Goal: Task Accomplishment & Management: Manage account settings

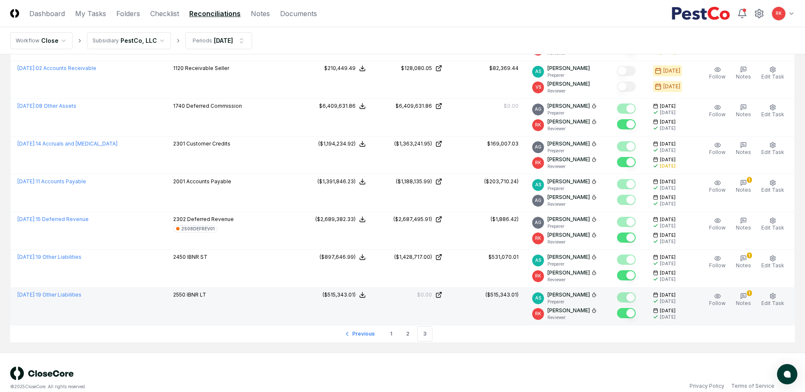
scroll to position [816, 0]
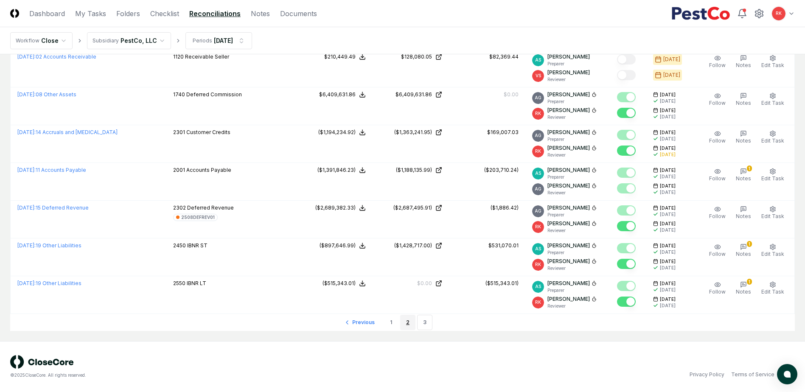
drag, startPoint x: 414, startPoint y: 324, endPoint x: 6, endPoint y: 211, distance: 423.9
click at [414, 324] on link "2" at bounding box center [407, 322] width 15 height 15
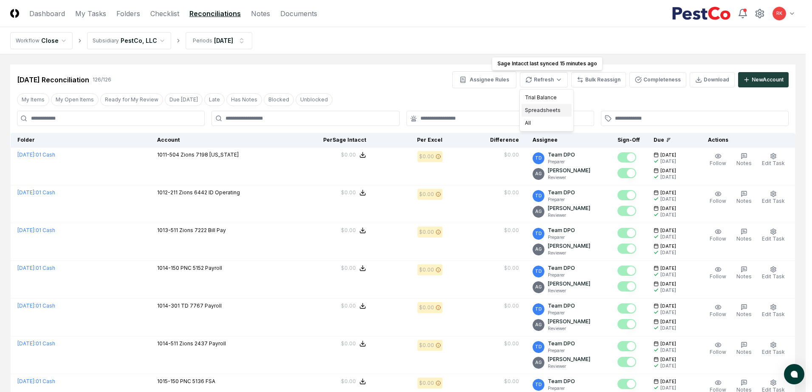
click at [544, 109] on div "Spreadsheets" at bounding box center [546, 110] width 50 height 13
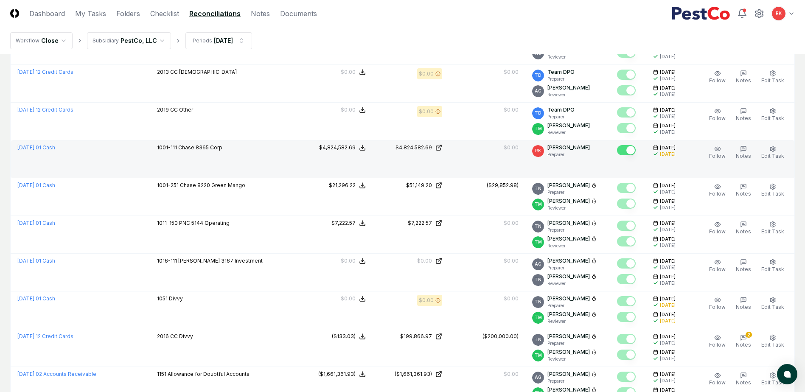
scroll to position [764, 0]
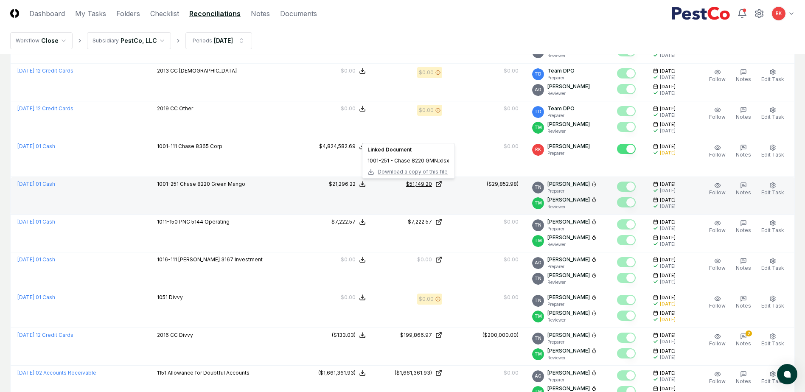
click at [421, 183] on div "$51,149.20" at bounding box center [419, 184] width 26 height 8
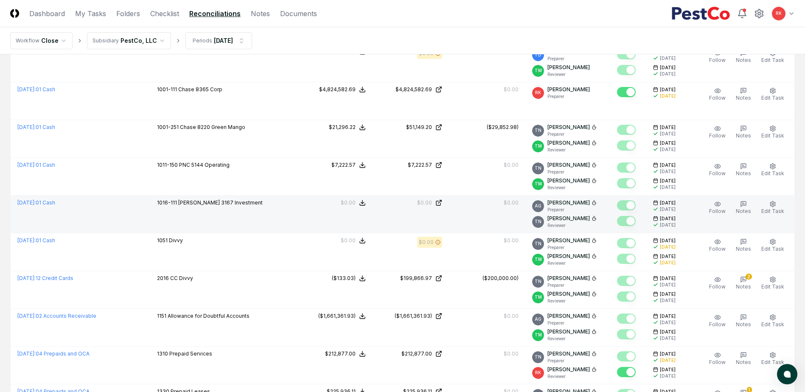
scroll to position [849, 0]
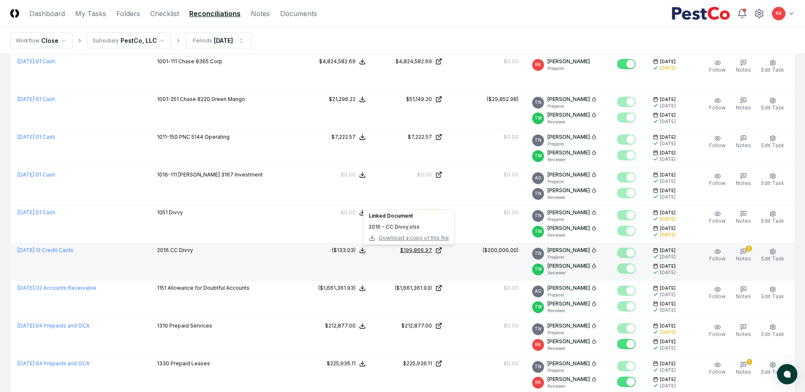
click at [410, 253] on div "$199,866.97" at bounding box center [416, 251] width 32 height 8
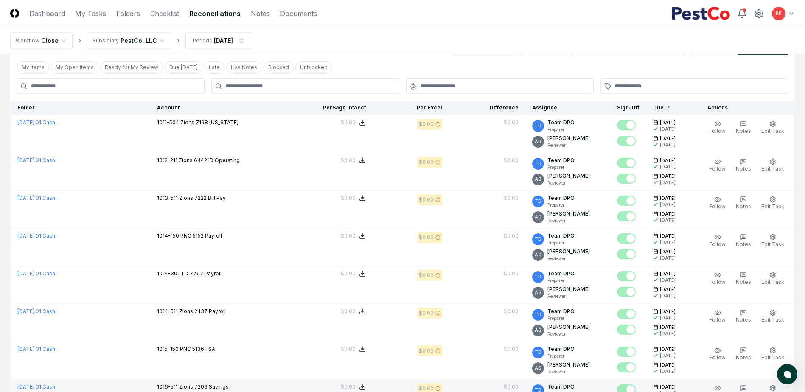
scroll to position [0, 0]
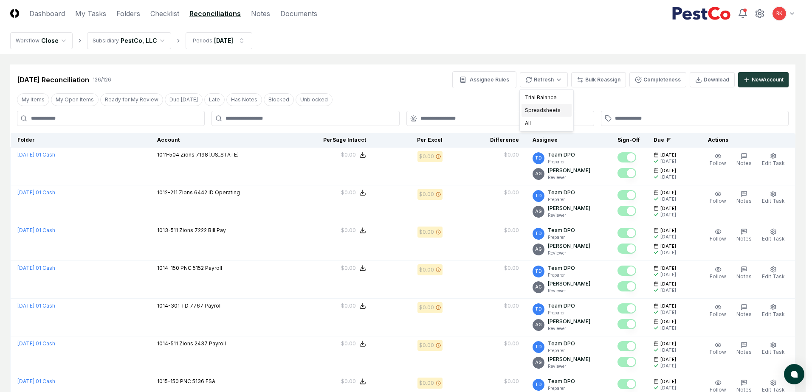
click at [546, 114] on div "Spreadsheets" at bounding box center [546, 110] width 50 height 13
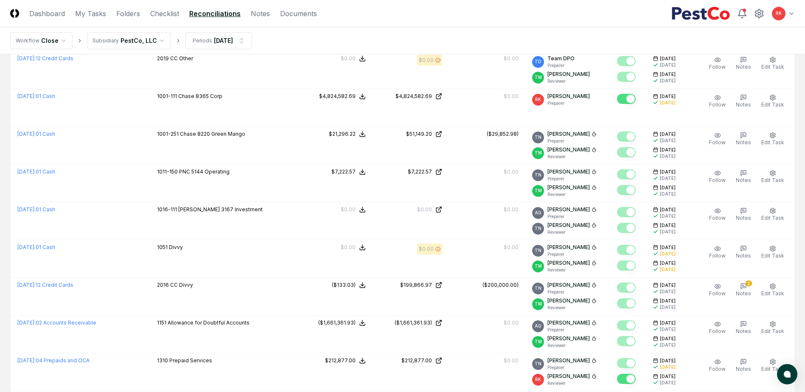
scroll to position [892, 0]
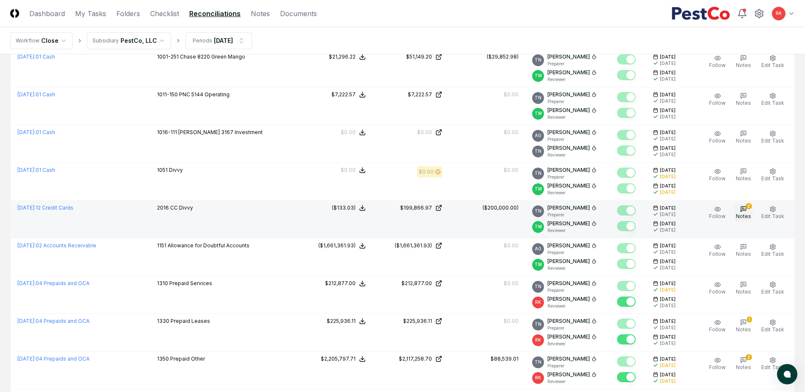
click at [746, 209] on icon "button" at bounding box center [743, 209] width 7 height 7
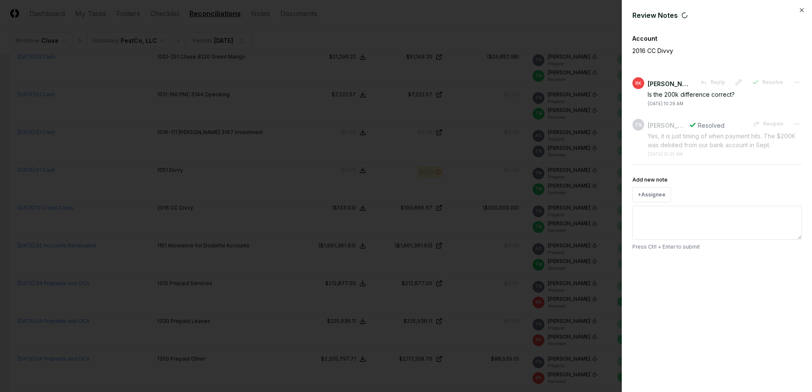
click at [594, 202] on div at bounding box center [406, 196] width 812 height 392
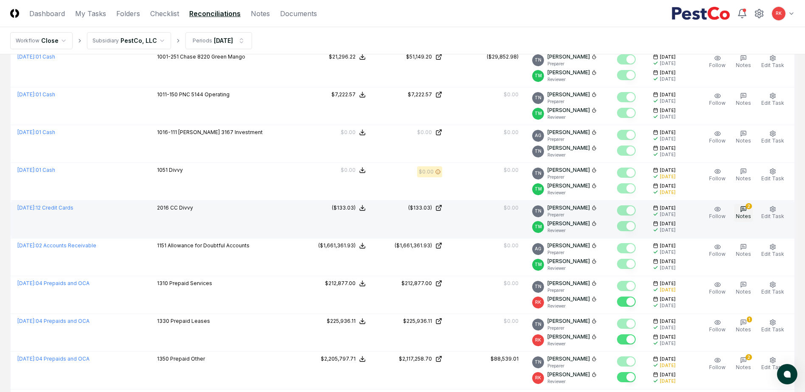
click at [747, 217] on span "Notes" at bounding box center [743, 216] width 15 height 6
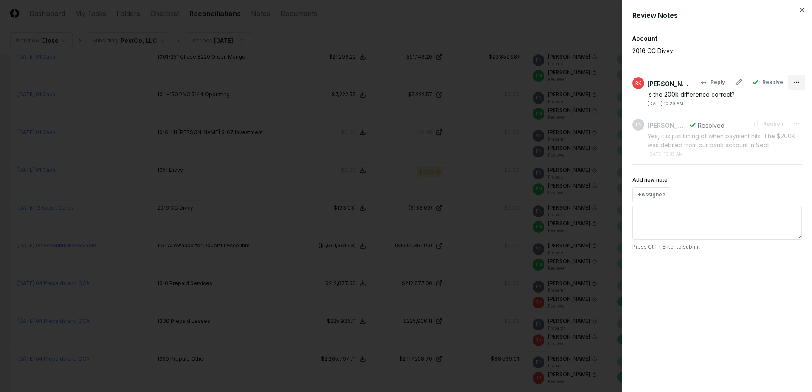
click at [791, 80] on body "CloseCore Dashboard My Tasks Folders Checklist Reconciliations Notes Documents …" at bounding box center [402, 165] width 805 height 2115
click at [774, 118] on span "Close" at bounding box center [773, 117] width 15 height 8
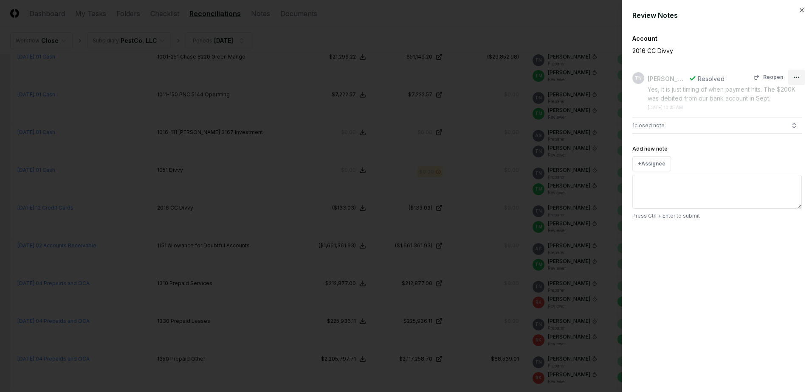
click at [798, 123] on button "button" at bounding box center [793, 125] width 15 height 15
click at [762, 299] on div "Review Notes Account 2016 CC Divvy TN [PERSON_NAME] Resolved Reopen Yes, it is …" at bounding box center [717, 196] width 190 height 392
click at [796, 72] on body "CloseCore Dashboard My Tasks Folders Checklist Reconciliations Notes Documents …" at bounding box center [402, 165] width 805 height 2115
click at [774, 114] on span "Close" at bounding box center [773, 112] width 15 height 8
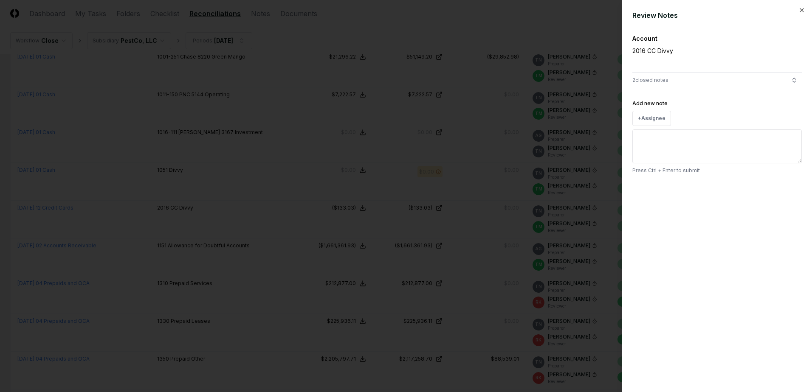
click at [498, 231] on div at bounding box center [406, 196] width 812 height 392
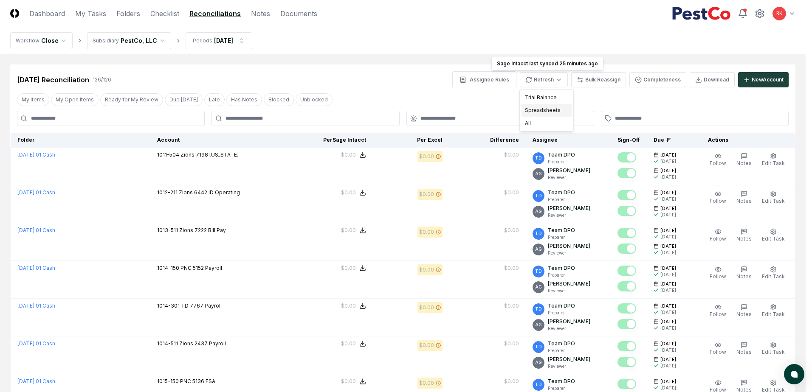
click at [537, 109] on div "Spreadsheets" at bounding box center [546, 110] width 50 height 13
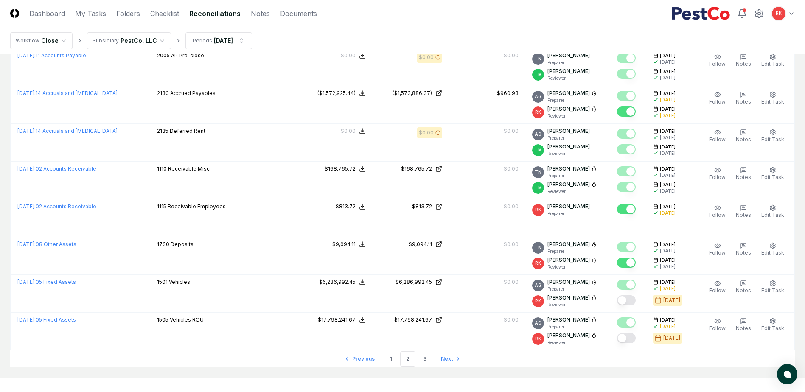
scroll to position [1723, 0]
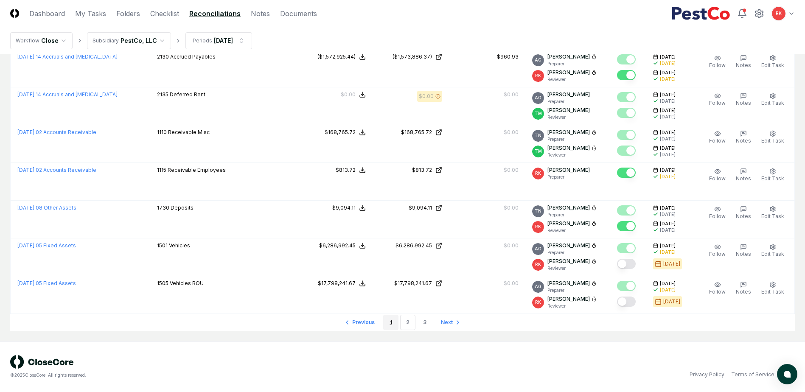
click at [394, 324] on link "1" at bounding box center [390, 322] width 15 height 15
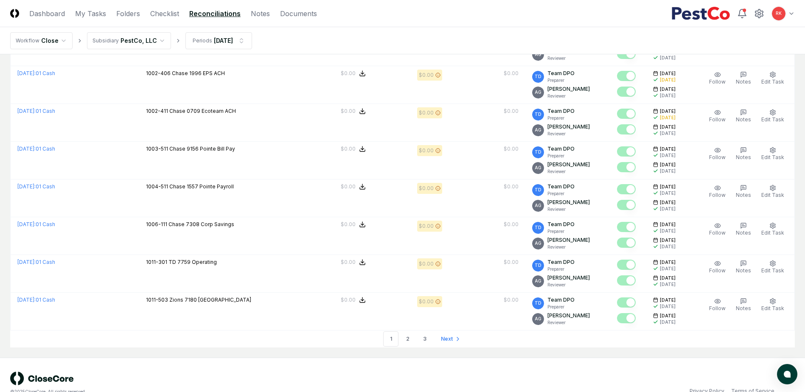
scroll to position [1723, 0]
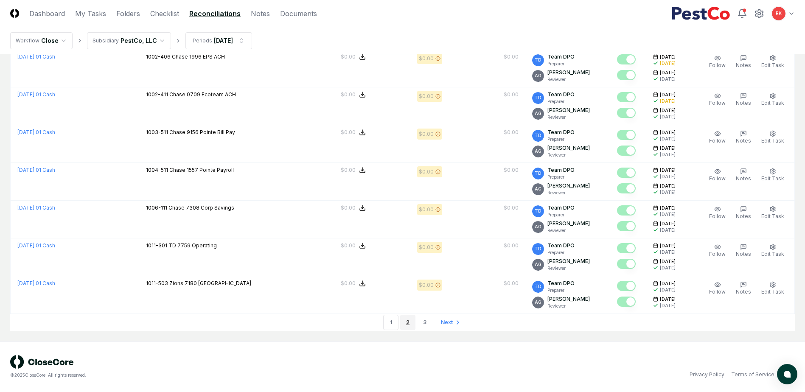
click at [412, 324] on link "2" at bounding box center [407, 322] width 15 height 15
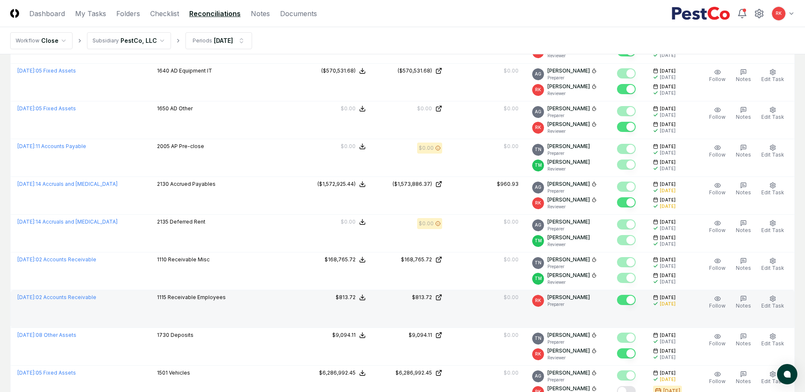
scroll to position [1723, 0]
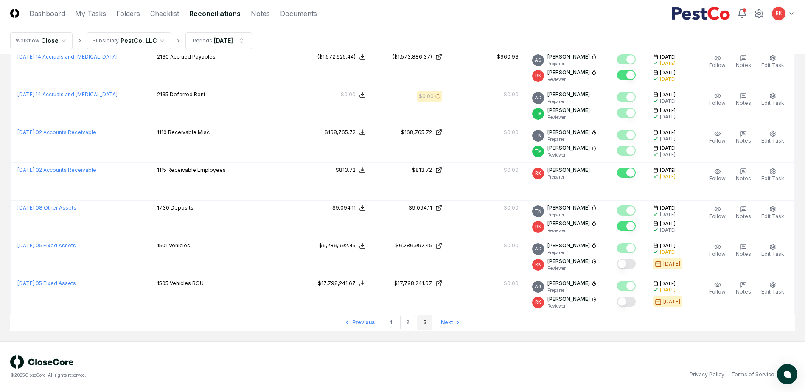
click at [425, 327] on link "3" at bounding box center [424, 322] width 15 height 15
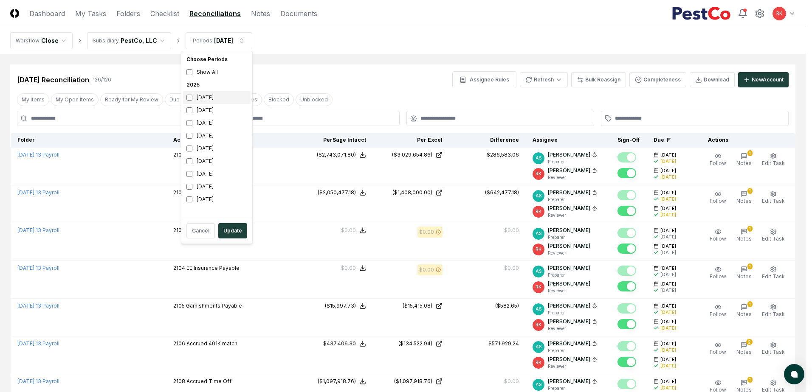
click at [193, 98] on div "[DATE]" at bounding box center [217, 97] width 68 height 13
click at [219, 232] on button "Update" at bounding box center [232, 230] width 29 height 15
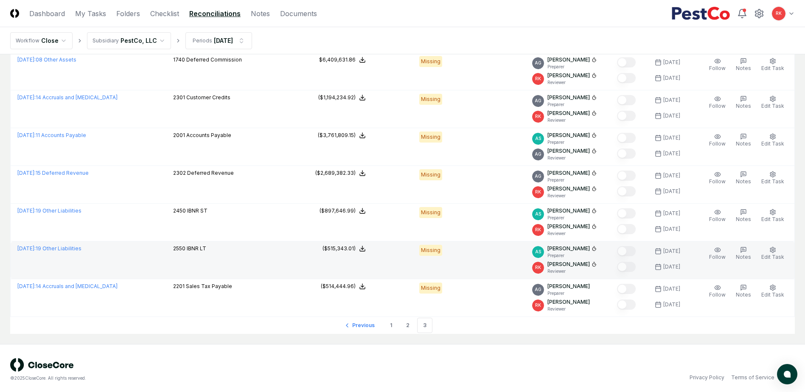
scroll to position [892, 0]
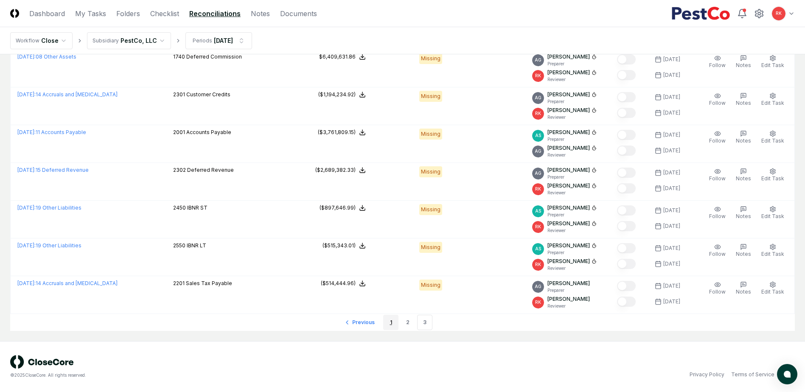
click at [396, 318] on link "1" at bounding box center [390, 322] width 15 height 15
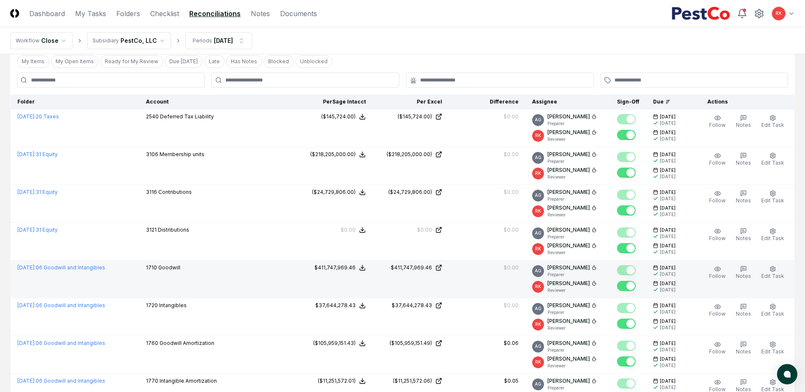
scroll to position [85, 0]
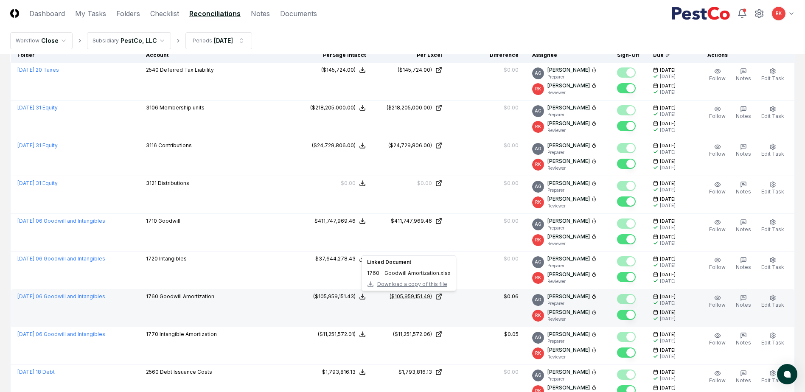
click at [390, 295] on div "($105,959,151.49)" at bounding box center [411, 297] width 42 height 8
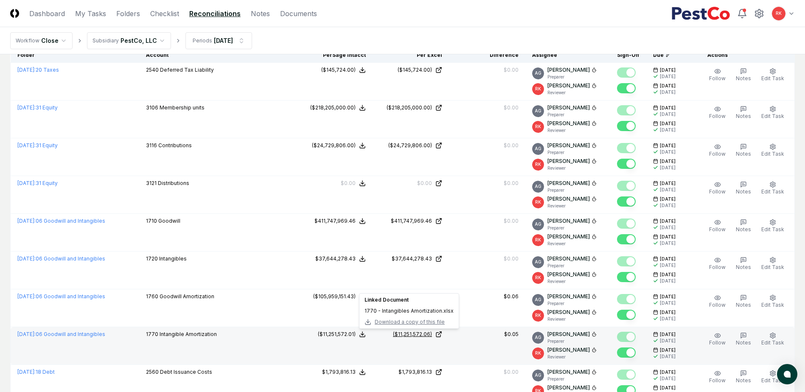
click at [405, 337] on div "($11,251,572.06)" at bounding box center [412, 335] width 39 height 8
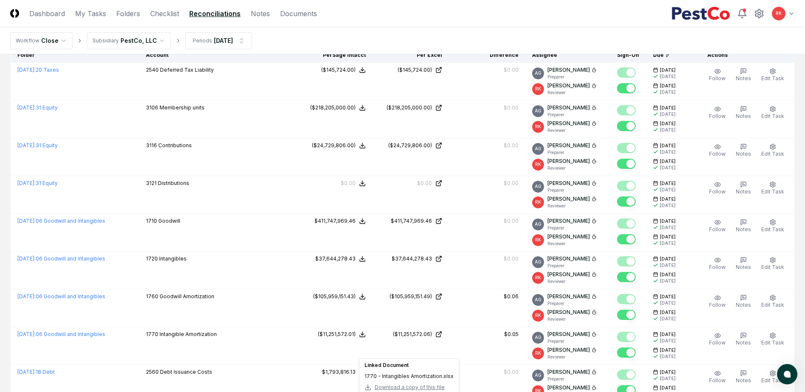
scroll to position [0, 0]
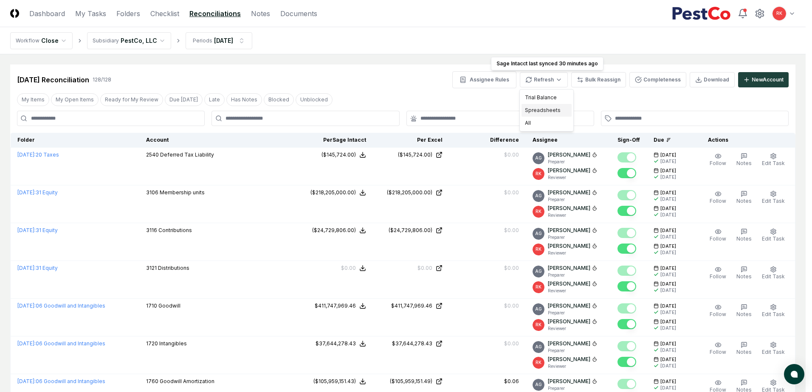
click at [542, 107] on div "Spreadsheets" at bounding box center [546, 110] width 50 height 13
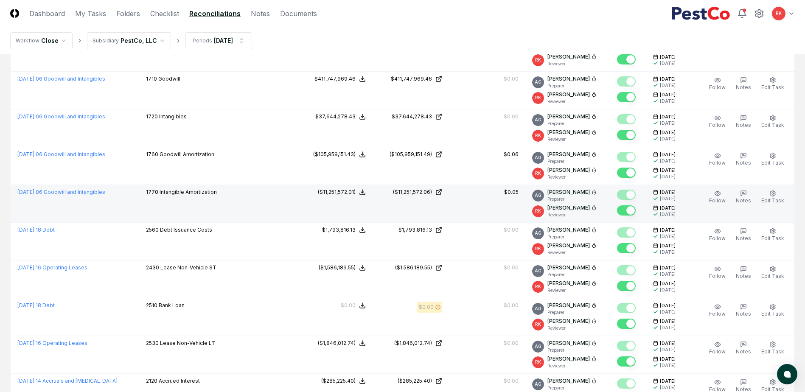
scroll to position [212, 0]
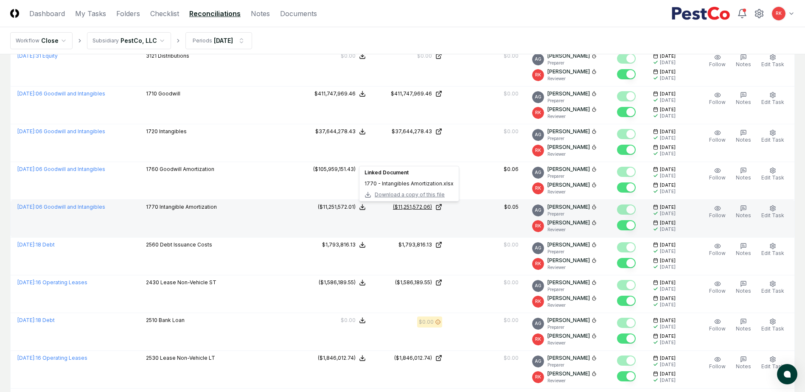
click at [404, 206] on div "($11,251,572.06)" at bounding box center [412, 207] width 39 height 8
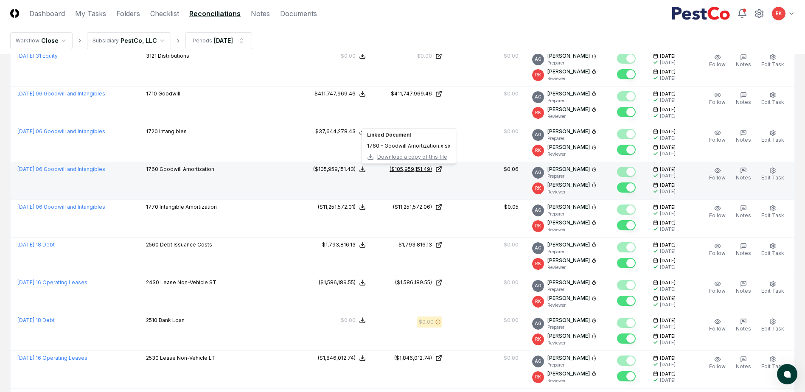
click at [411, 170] on div "($105,959,151.49)" at bounding box center [411, 170] width 42 height 8
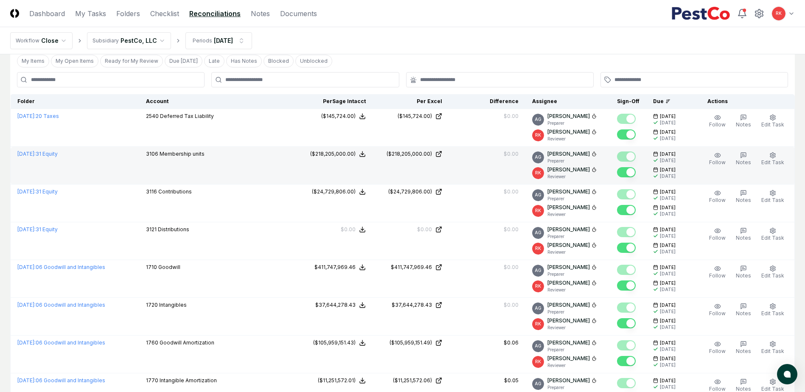
scroll to position [0, 0]
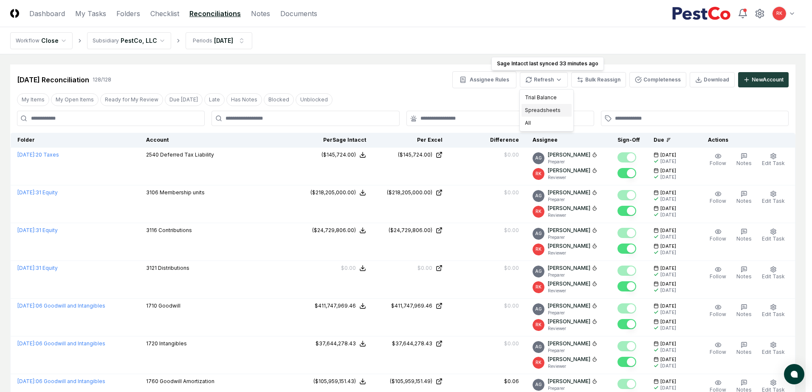
click at [548, 110] on div "Spreadsheets" at bounding box center [546, 110] width 50 height 13
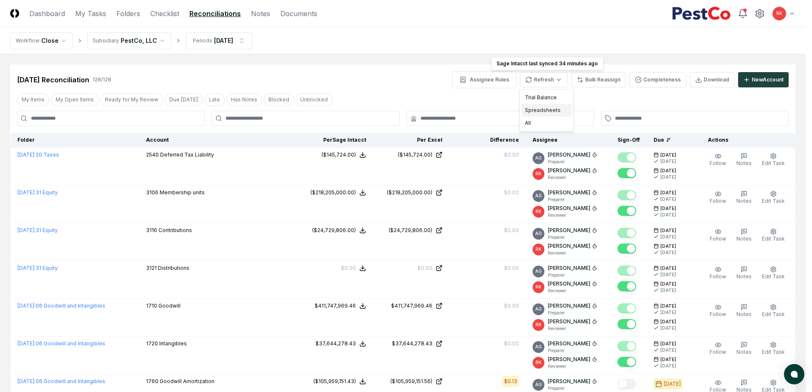
click at [536, 111] on div "Spreadsheets" at bounding box center [546, 110] width 50 height 13
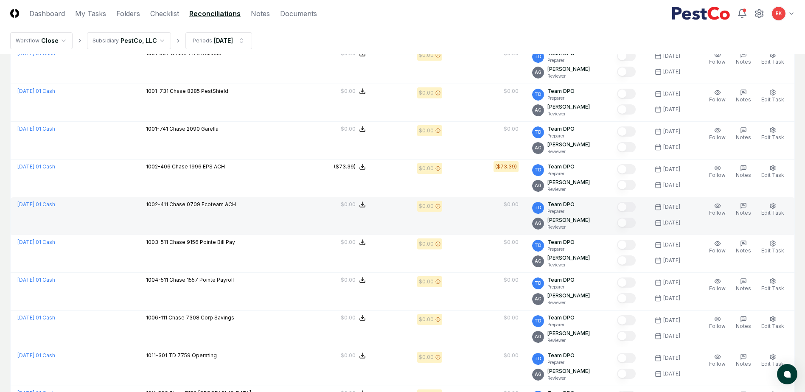
scroll to position [1723, 0]
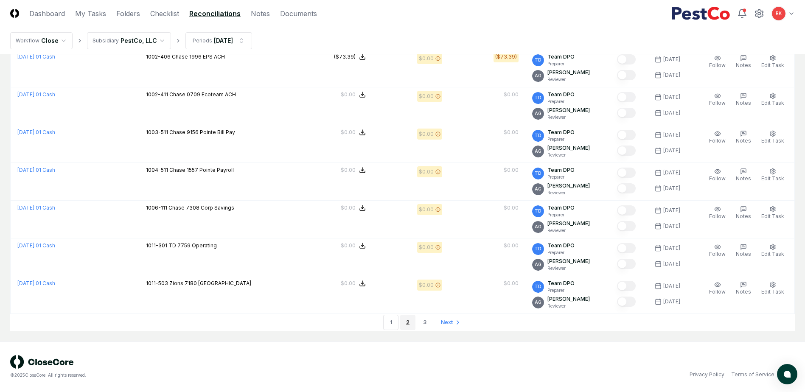
click at [405, 323] on link "2" at bounding box center [407, 322] width 15 height 15
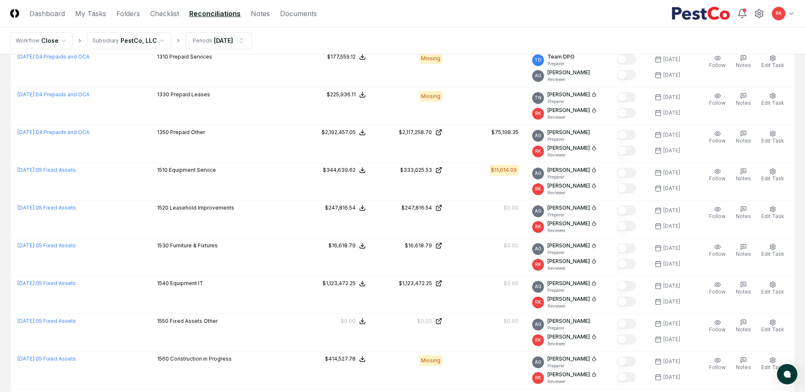
scroll to position [1723, 0]
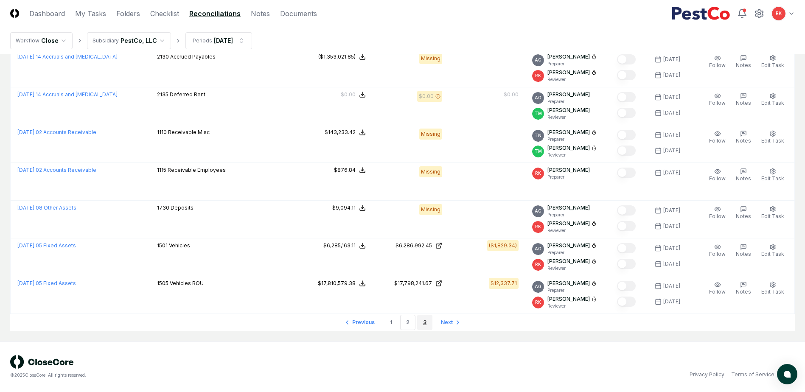
click at [428, 324] on link "3" at bounding box center [424, 322] width 15 height 15
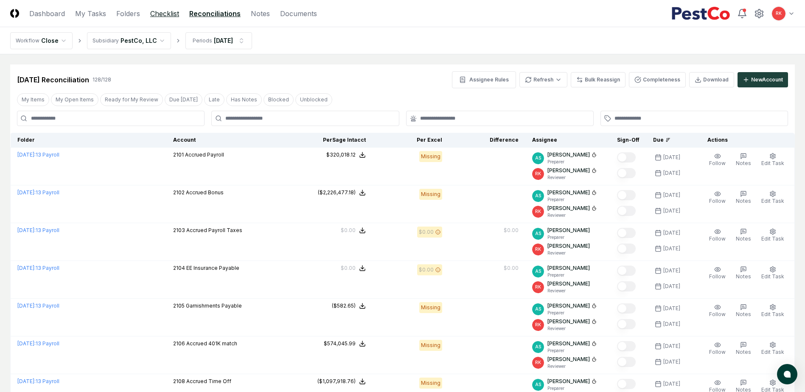
click at [163, 10] on link "Checklist" at bounding box center [164, 13] width 29 height 10
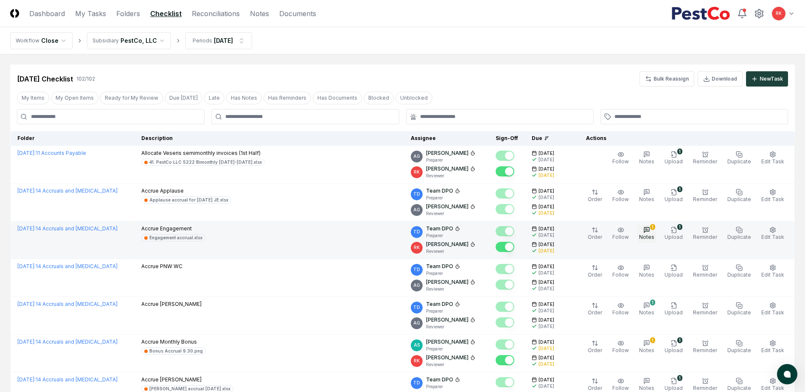
click at [650, 233] on icon "button" at bounding box center [647, 230] width 7 height 7
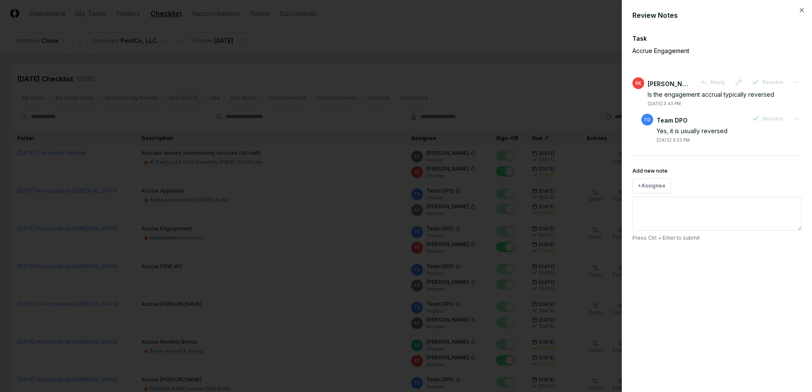
click at [300, 286] on div at bounding box center [406, 196] width 812 height 392
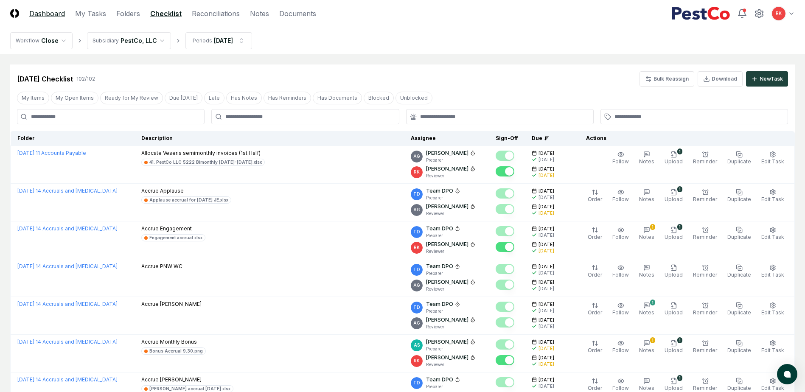
click at [52, 14] on link "Dashboard" at bounding box center [47, 13] width 36 height 10
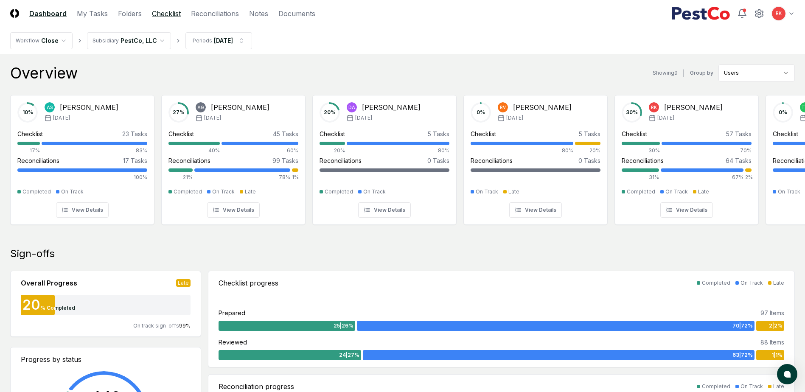
click at [164, 12] on link "Checklist" at bounding box center [166, 13] width 29 height 10
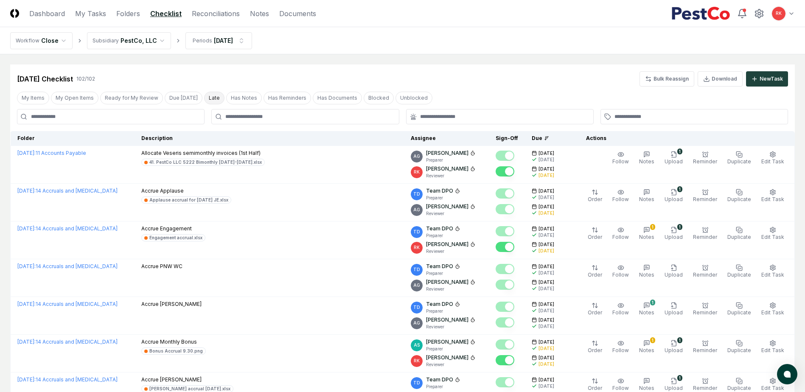
click at [205, 93] on button "Late" at bounding box center [214, 98] width 20 height 13
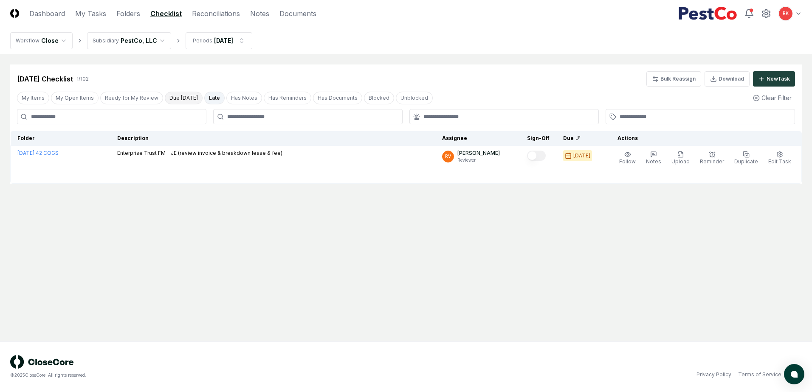
click at [180, 99] on button "Due [DATE]" at bounding box center [184, 98] width 38 height 13
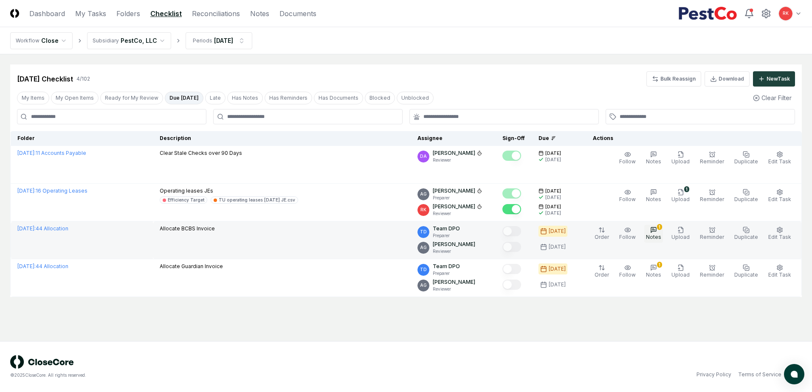
click at [659, 238] on span "Notes" at bounding box center [653, 237] width 15 height 6
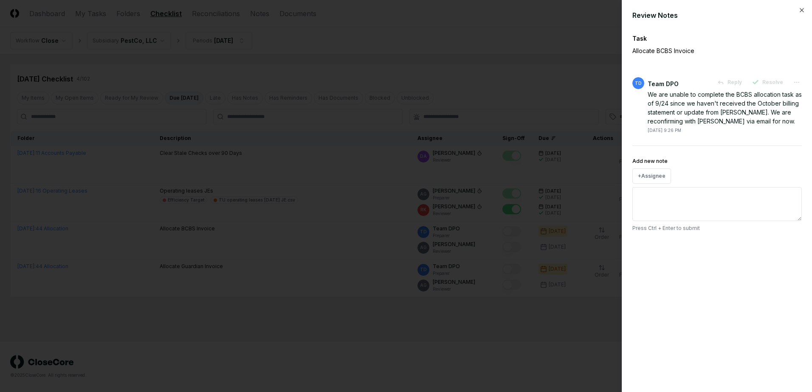
click at [582, 322] on div at bounding box center [406, 196] width 812 height 392
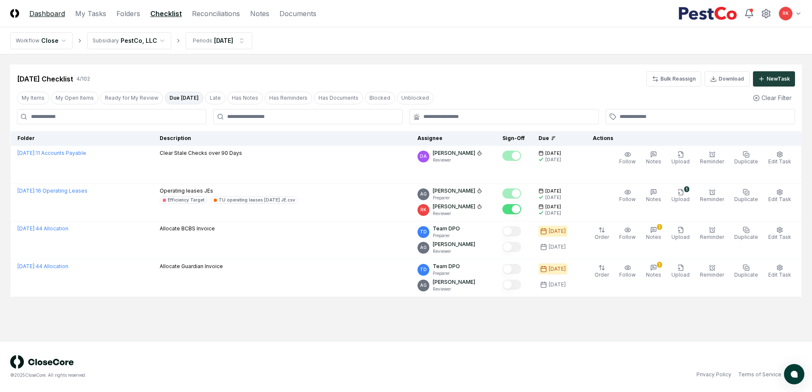
click at [37, 16] on link "Dashboard" at bounding box center [47, 13] width 36 height 10
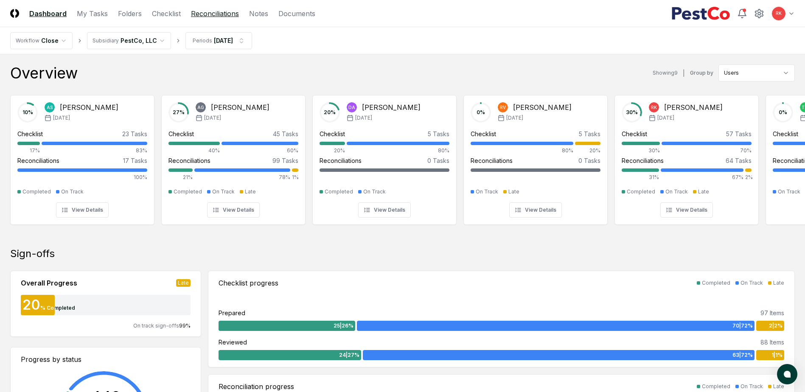
click at [210, 11] on link "Reconciliations" at bounding box center [215, 13] width 48 height 10
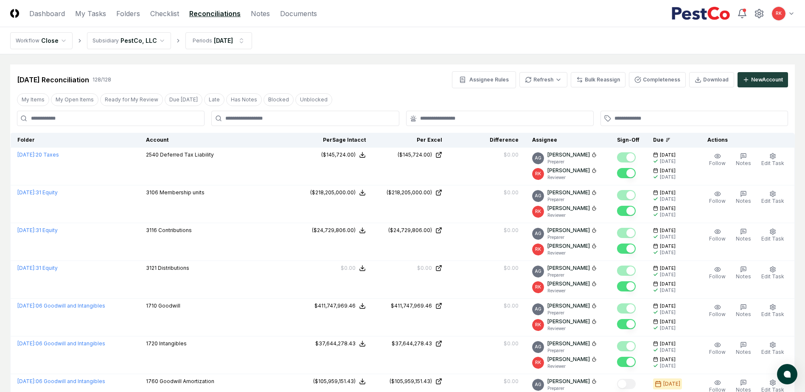
click at [85, 120] on input at bounding box center [111, 118] width 188 height 15
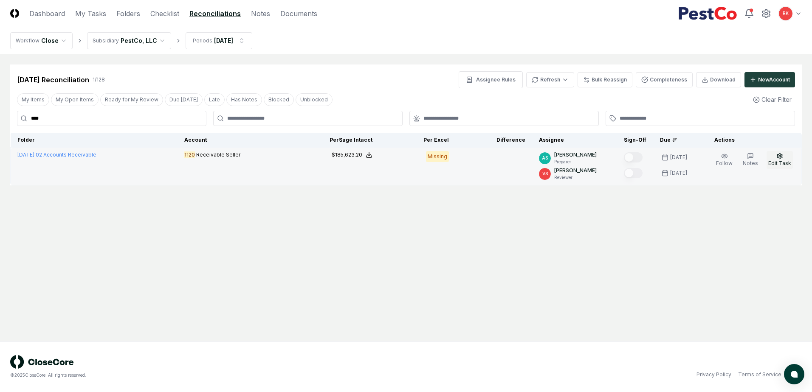
type input "****"
click at [779, 163] on span "Edit Task" at bounding box center [779, 163] width 23 height 6
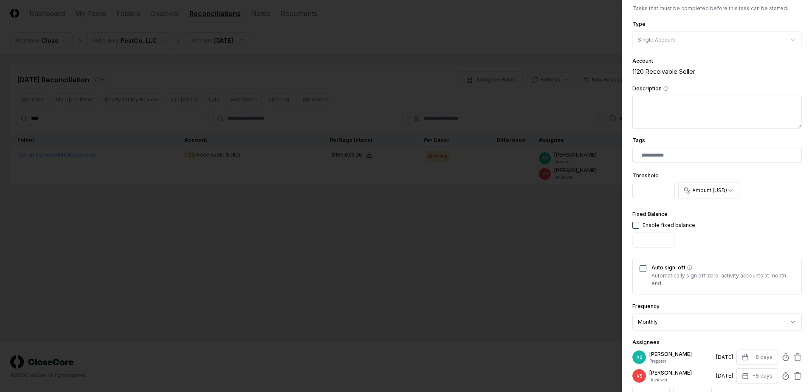
scroll to position [209, 0]
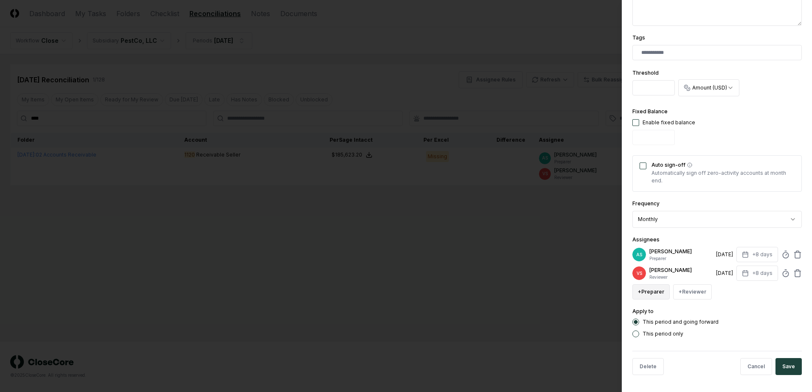
click at [645, 294] on button "+ Preparer" at bounding box center [650, 291] width 37 height 15
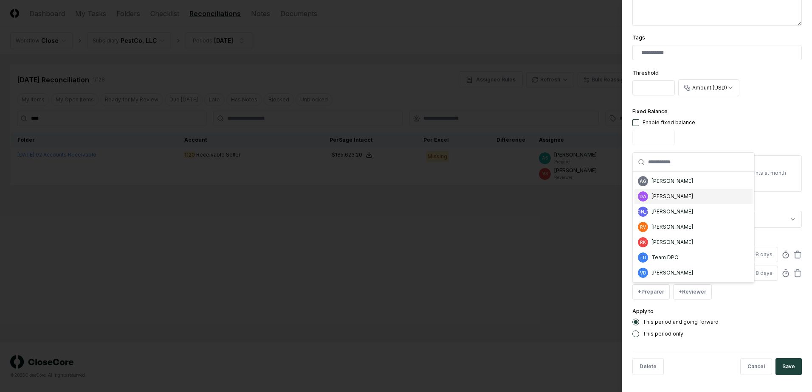
click at [675, 192] on div "DA [PERSON_NAME]" at bounding box center [693, 196] width 118 height 15
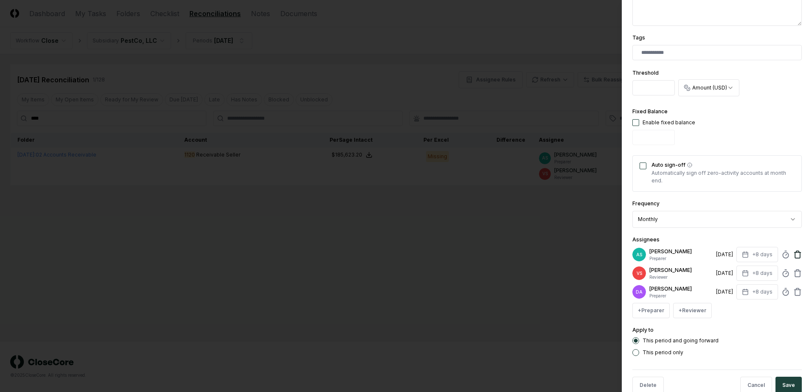
click at [793, 256] on icon at bounding box center [797, 254] width 8 height 8
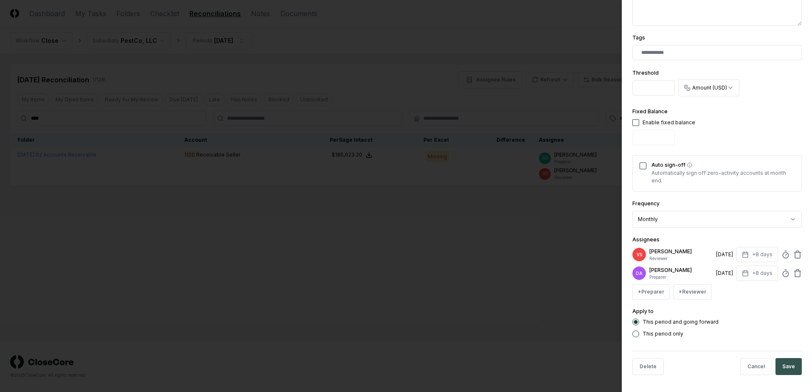
click at [775, 365] on button "Save" at bounding box center [788, 366] width 26 height 17
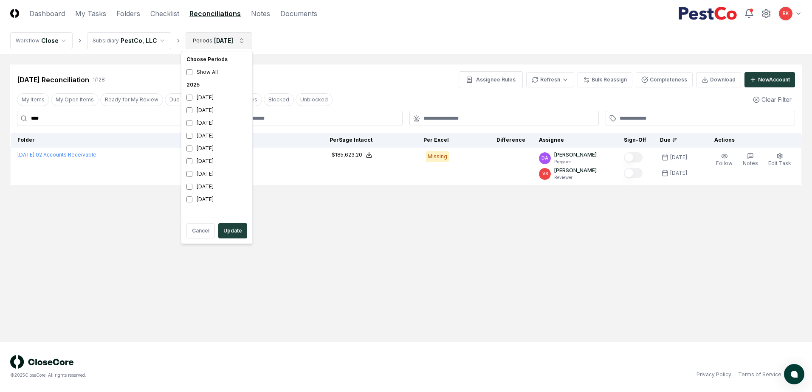
click at [223, 37] on html "CloseCore Dashboard My Tasks Folders Checklist Reconciliations Notes Documents …" at bounding box center [406, 196] width 812 height 392
click at [203, 107] on div "[DATE]" at bounding box center [217, 110] width 68 height 13
click at [199, 98] on div "[DATE]" at bounding box center [217, 97] width 68 height 13
click at [234, 239] on div "Cancel Update" at bounding box center [217, 231] width 68 height 22
click at [231, 236] on button "Update" at bounding box center [232, 230] width 29 height 15
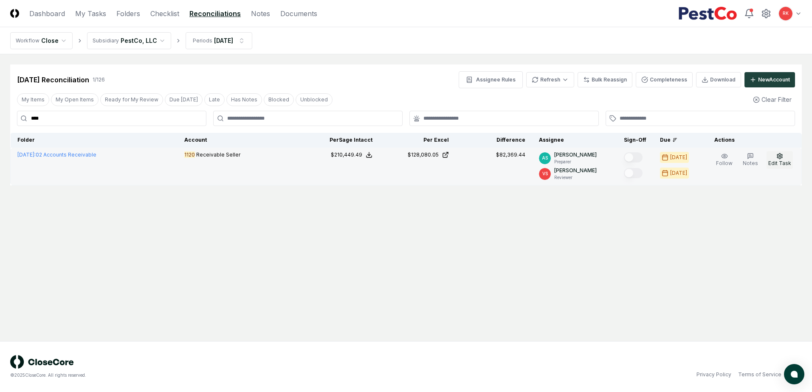
click at [781, 157] on icon "button" at bounding box center [779, 156] width 7 height 7
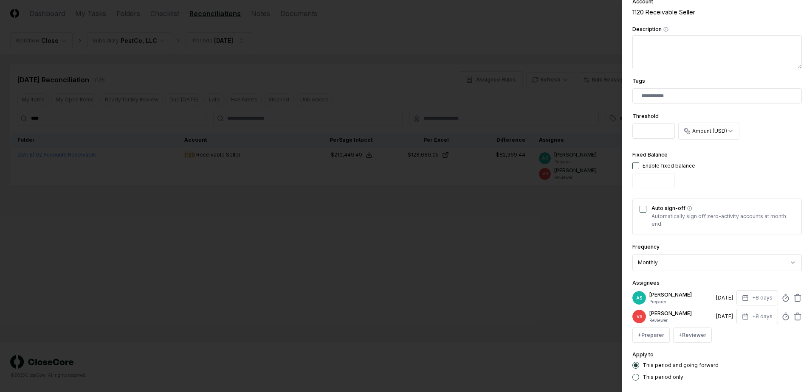
scroll to position [209, 0]
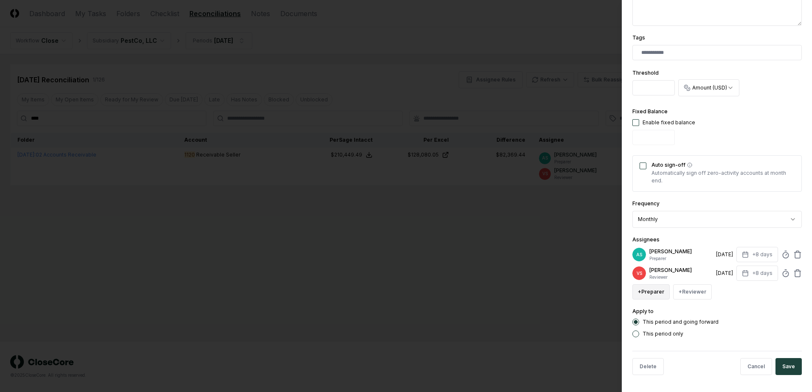
click at [656, 294] on button "+ Preparer" at bounding box center [650, 291] width 37 height 15
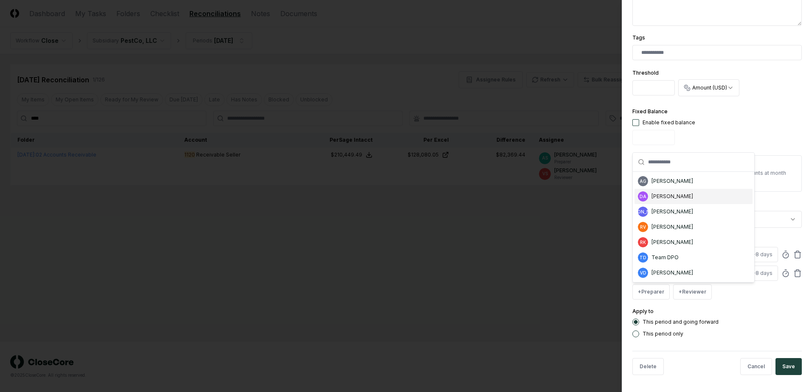
click at [669, 197] on div "[PERSON_NAME]" at bounding box center [672, 197] width 42 height 8
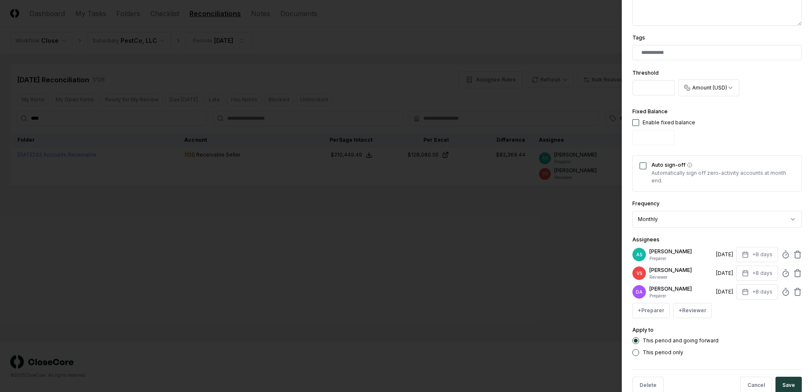
click at [786, 257] on div "AS [PERSON_NAME] Preparer [DATE] +8 days" at bounding box center [716, 254] width 169 height 15
click at [795, 253] on icon at bounding box center [797, 256] width 5 height 6
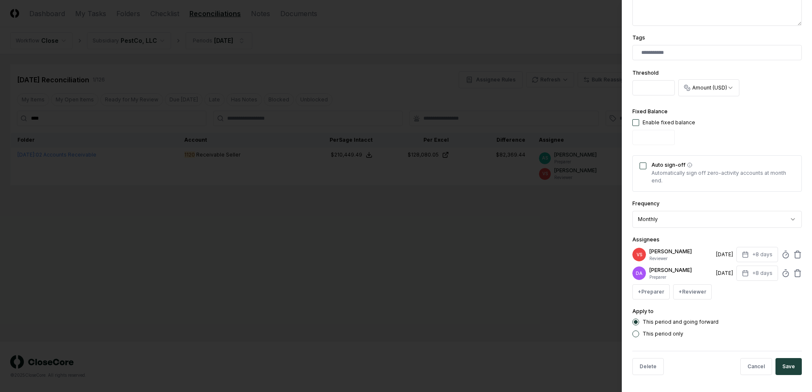
click at [788, 368] on button "Save" at bounding box center [788, 366] width 26 height 17
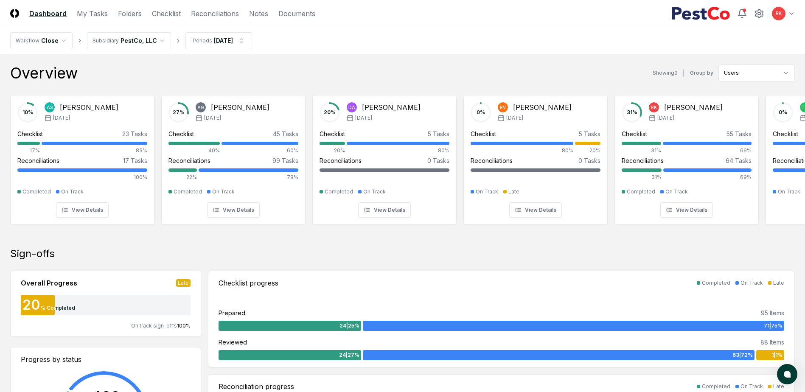
scroll to position [0, 568]
